Goal: Navigation & Orientation: Find specific page/section

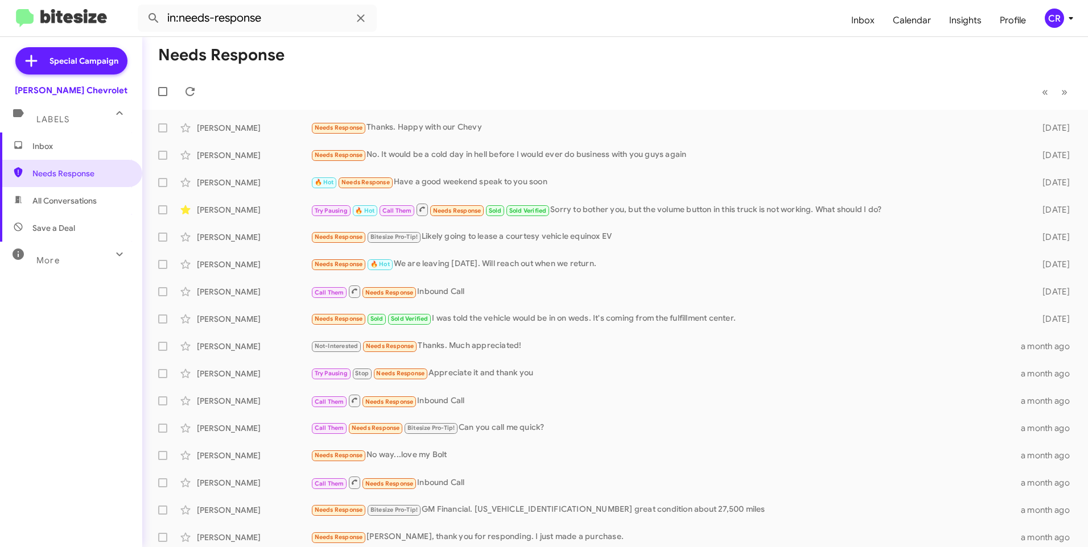
drag, startPoint x: 0, startPoint y: 0, endPoint x: 84, endPoint y: 195, distance: 212.0
click at [87, 193] on span "All Conversations" at bounding box center [71, 200] width 142 height 27
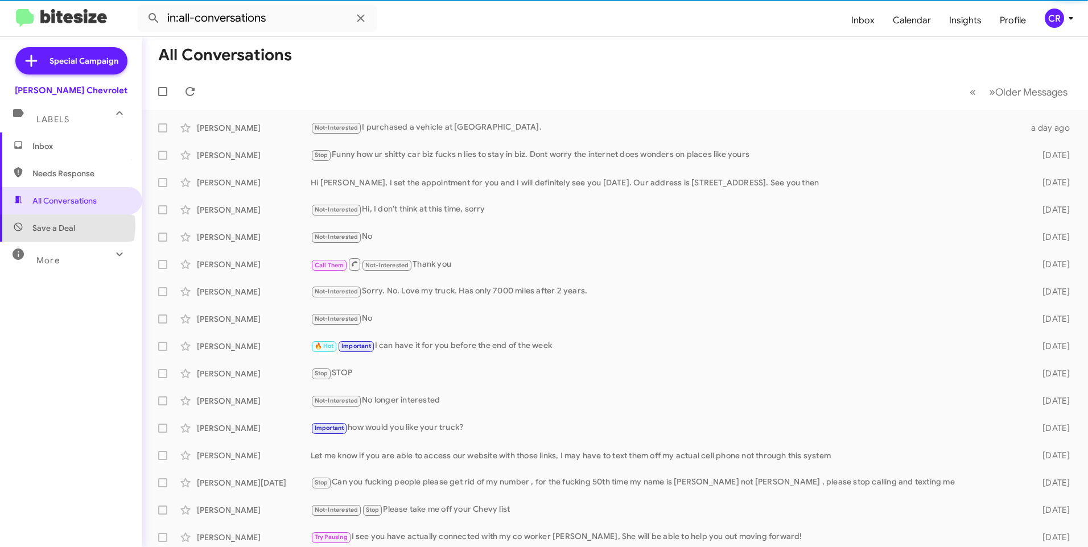
click at [59, 226] on span "Save a Deal" at bounding box center [53, 227] width 43 height 11
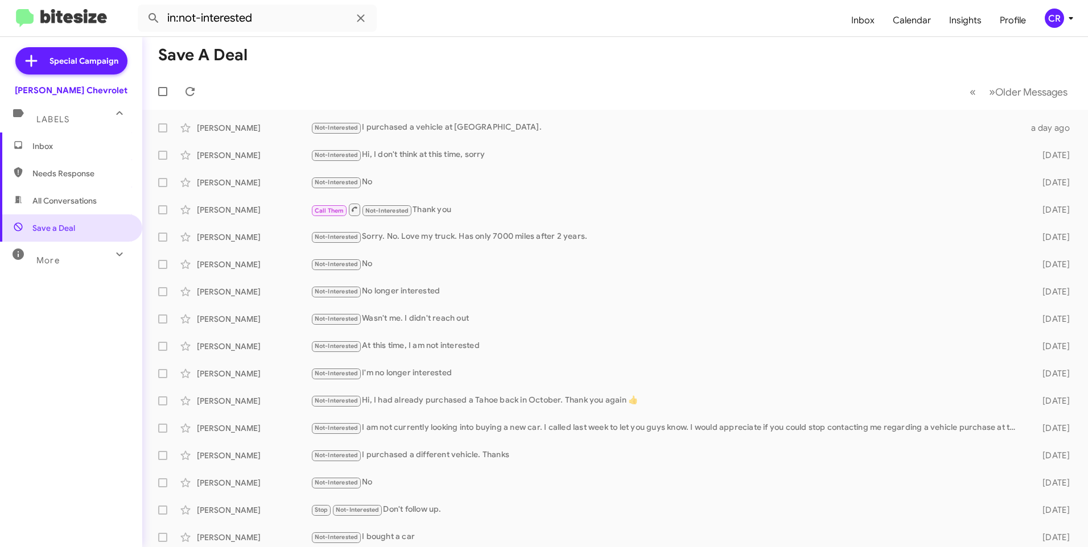
click at [73, 200] on span "All Conversations" at bounding box center [64, 200] width 64 height 11
type input "in:all-conversations"
